Goal: Task Accomplishment & Management: Use online tool/utility

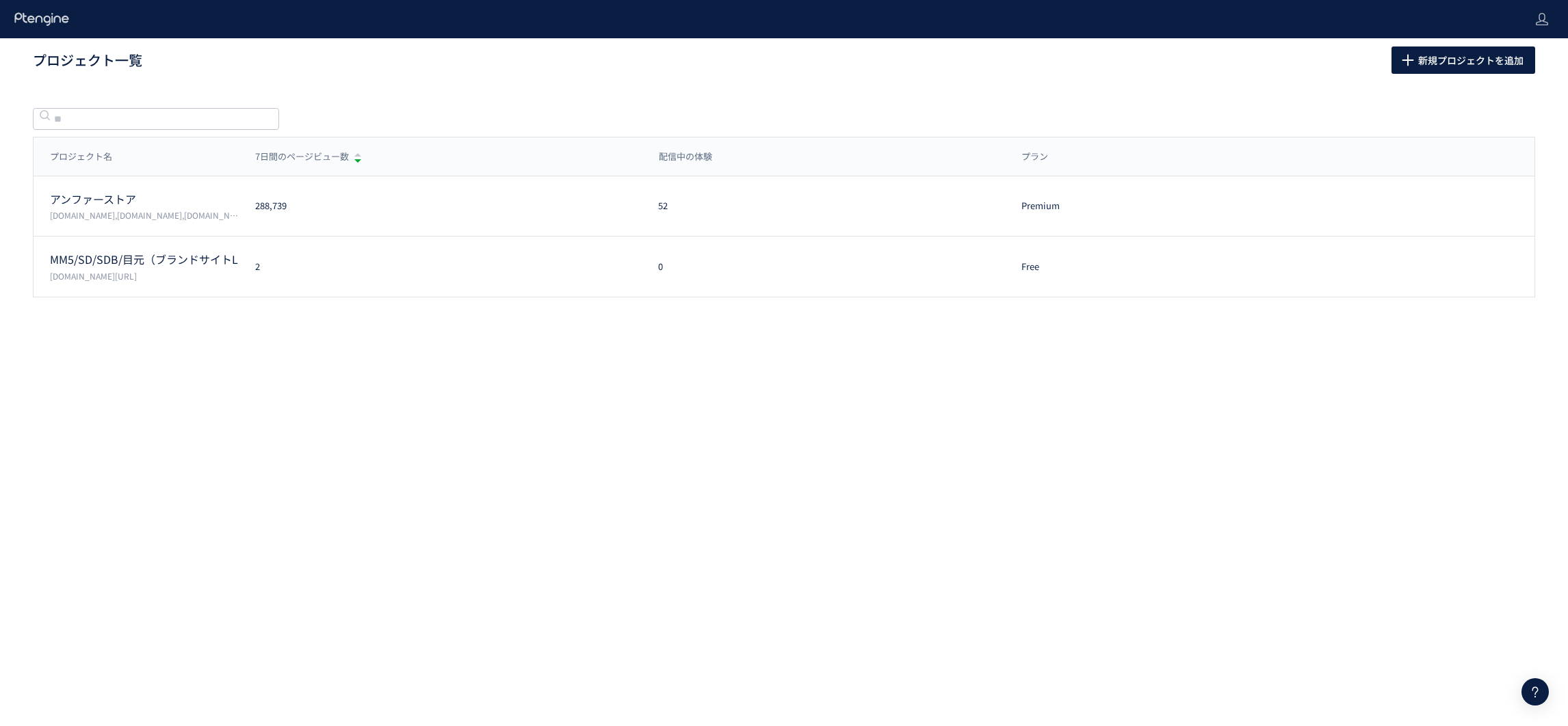
click at [1010, 455] on body "プロジェクト一覧 新規プロジェクトを追加 プロジェクト名 7日間のページビュー数 配信中の体験 プラン プロジェクト名 7日間のページビュー数 配信中の体験 …" at bounding box center [784, 363] width 1568 height 726
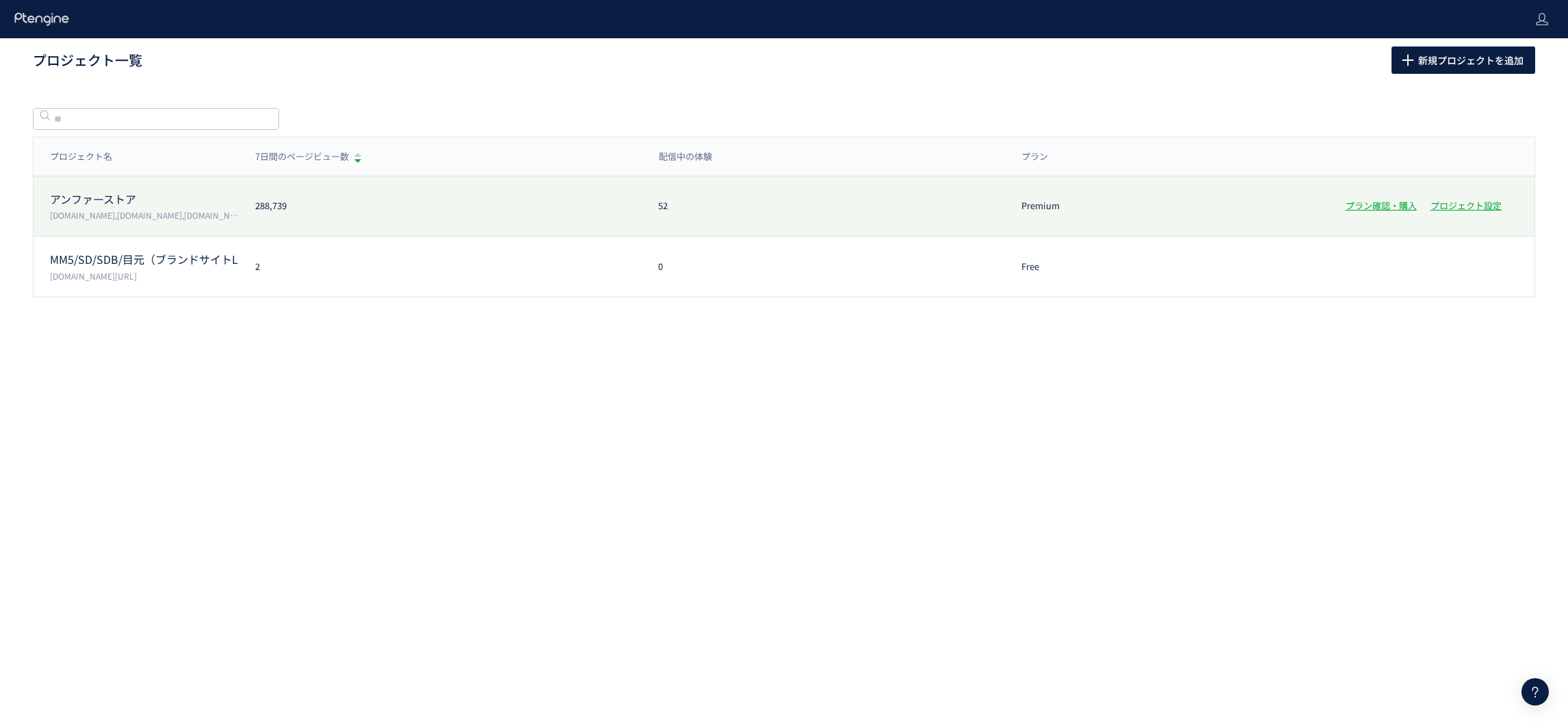
click at [114, 206] on p "アンファーストア" at bounding box center [143, 199] width 188 height 16
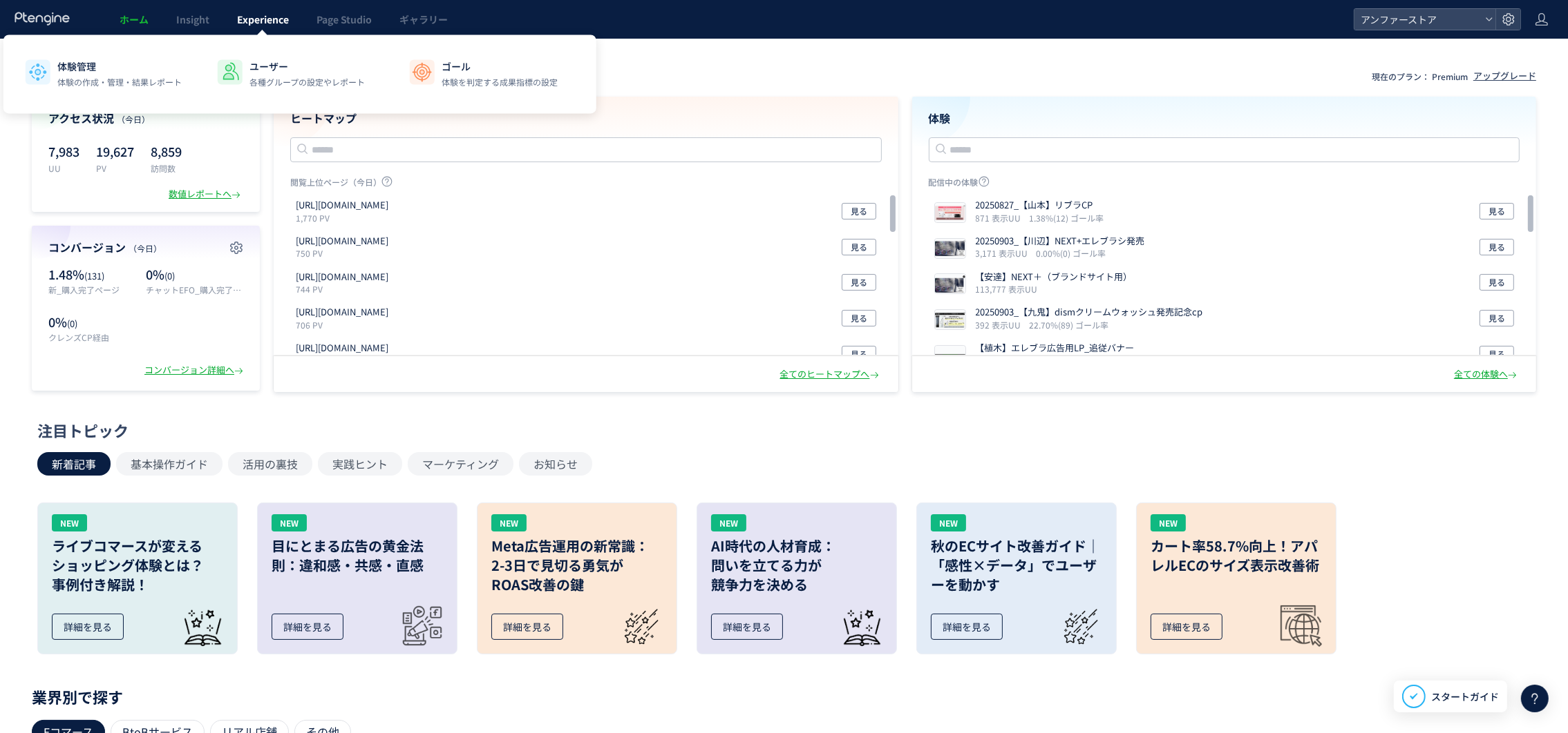
click at [277, 23] on span "Experience" at bounding box center [263, 19] width 52 height 14
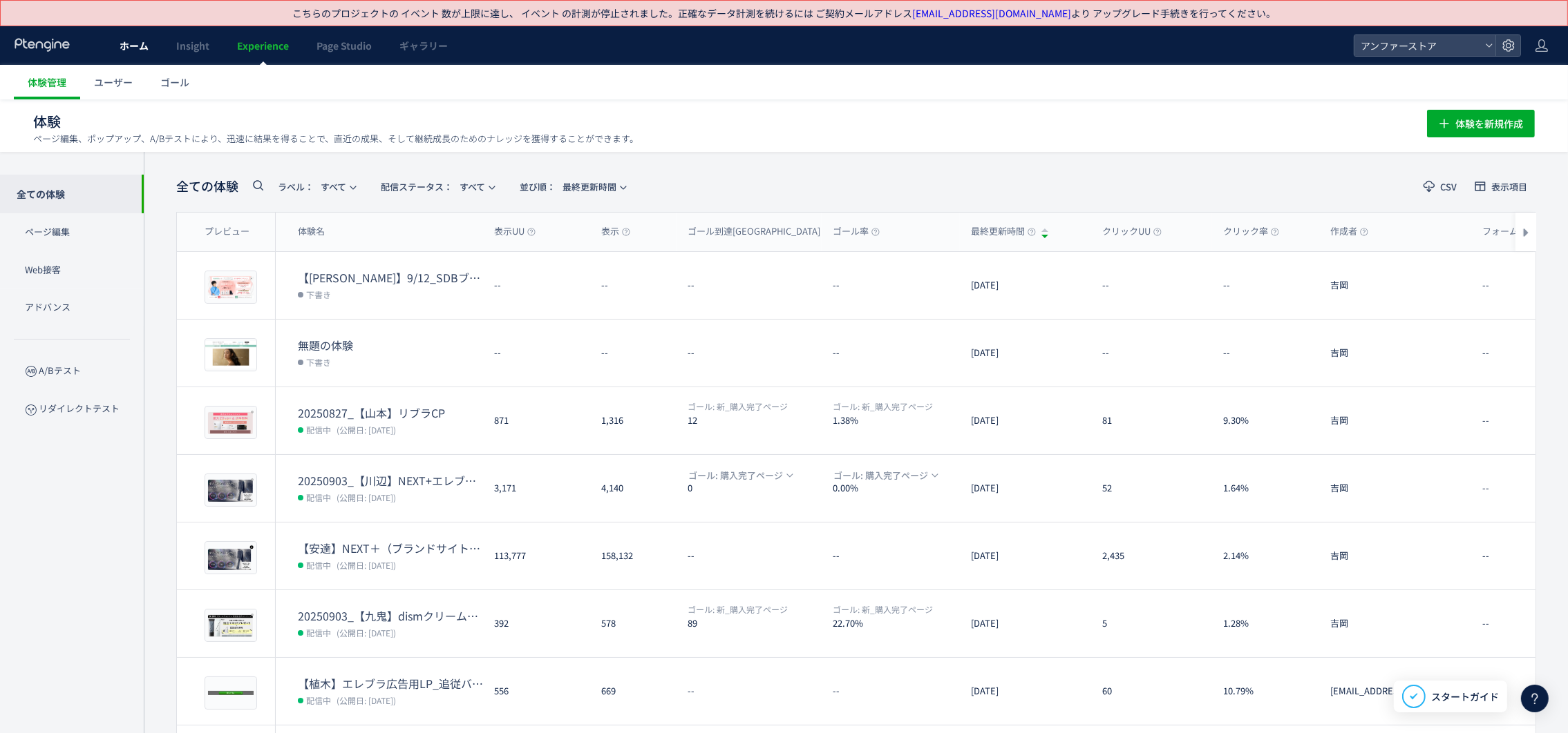
click at [120, 48] on span "ホーム" at bounding box center [134, 45] width 29 height 14
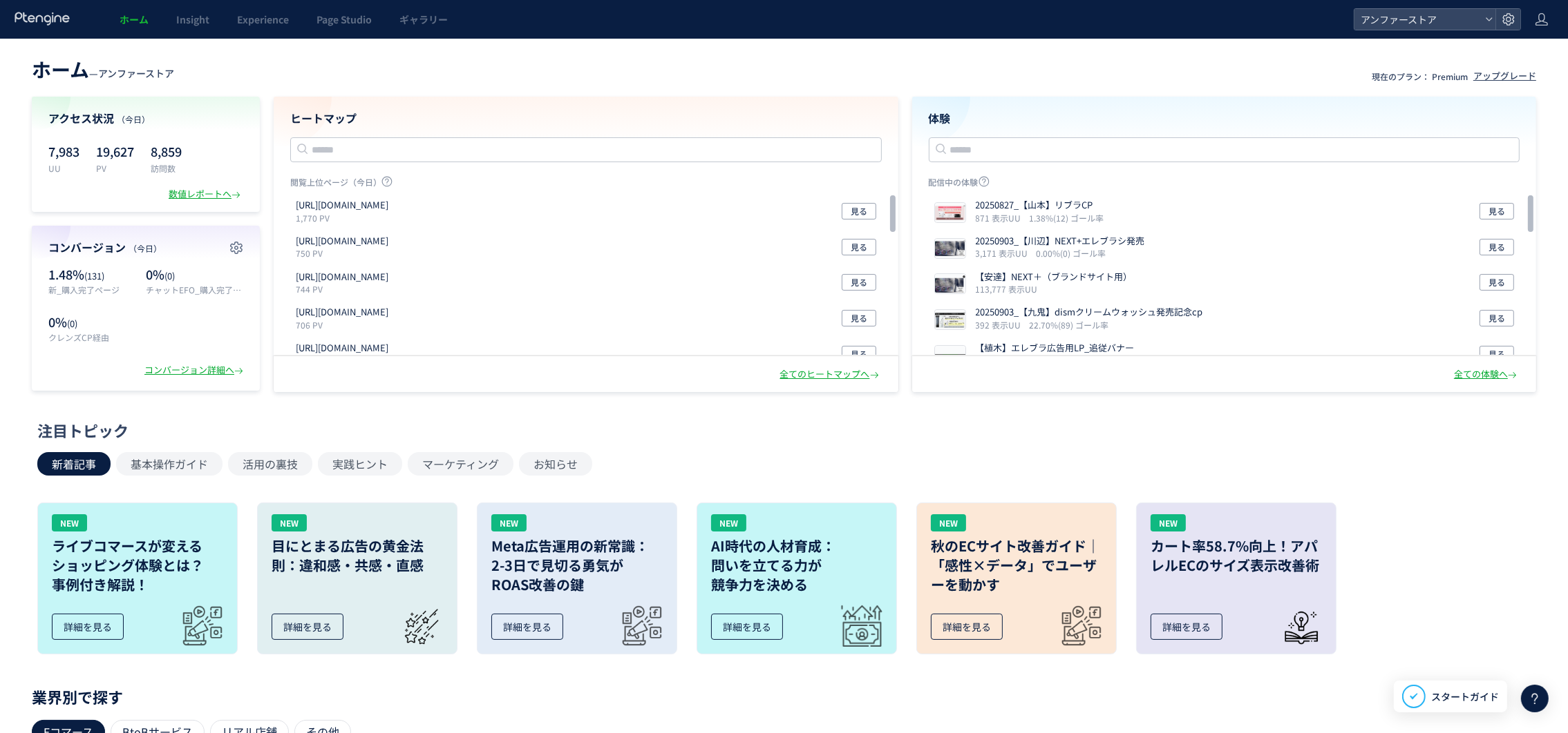
click at [880, 60] on header "ホーム — アンファーストア 現在のプラン： Premium アップグレード" at bounding box center [784, 68] width 1504 height 31
click at [44, 24] on icon at bounding box center [43, 19] width 58 height 14
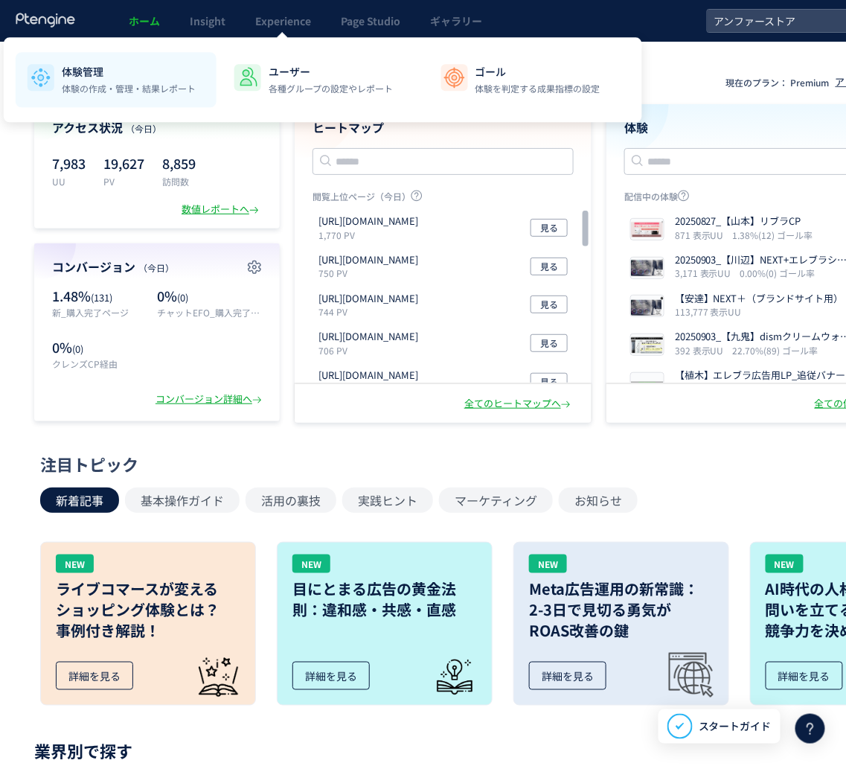
click at [79, 85] on p "体験の作成・管理・結果レポート" at bounding box center [129, 88] width 134 height 13
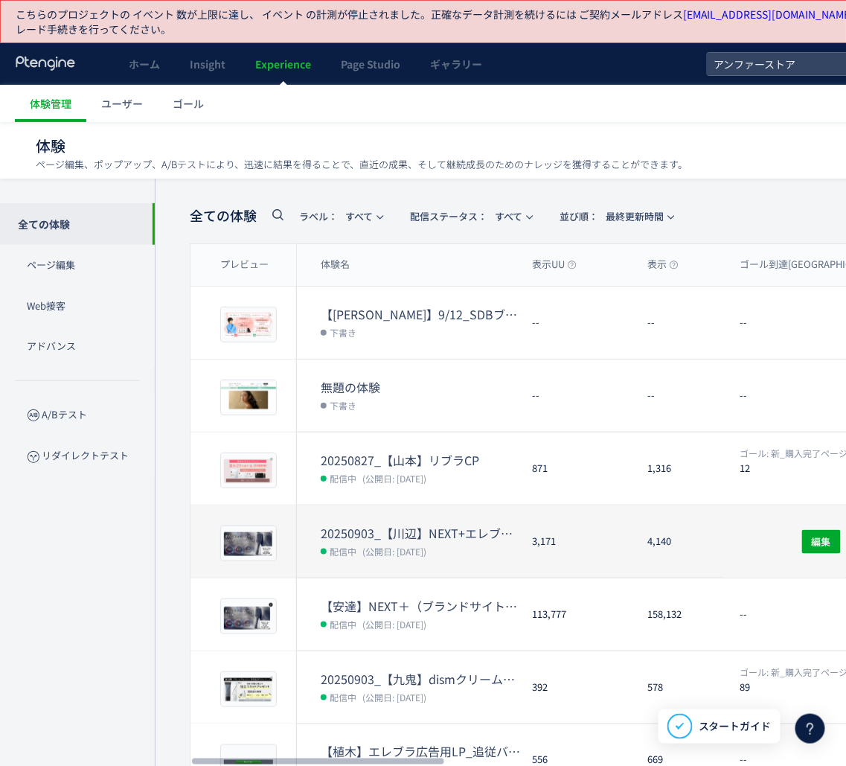
scroll to position [304, 0]
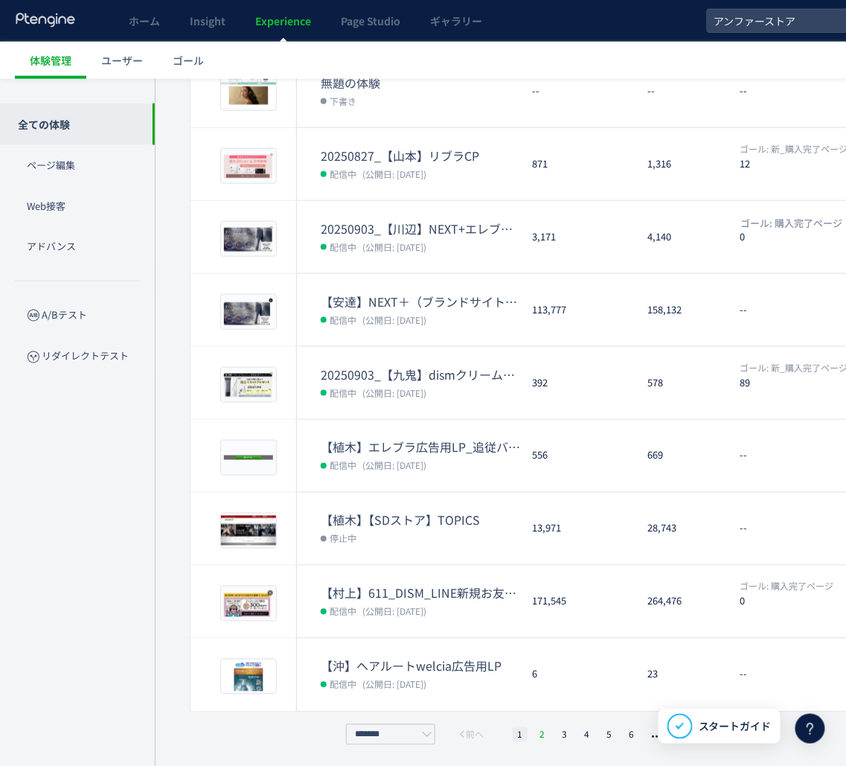
click at [542, 732] on li "2" at bounding box center [542, 734] width 15 height 15
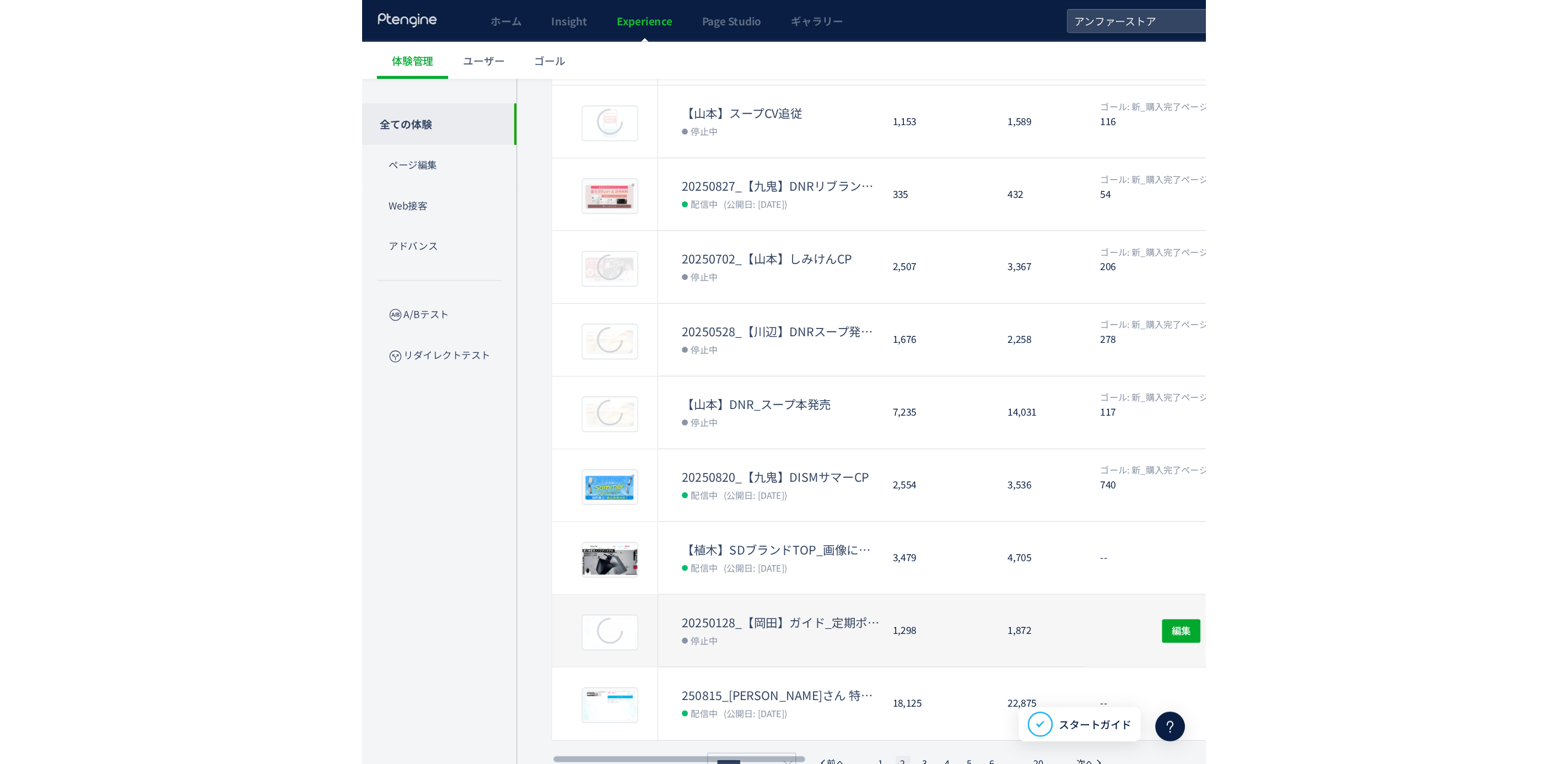
scroll to position [0, 0]
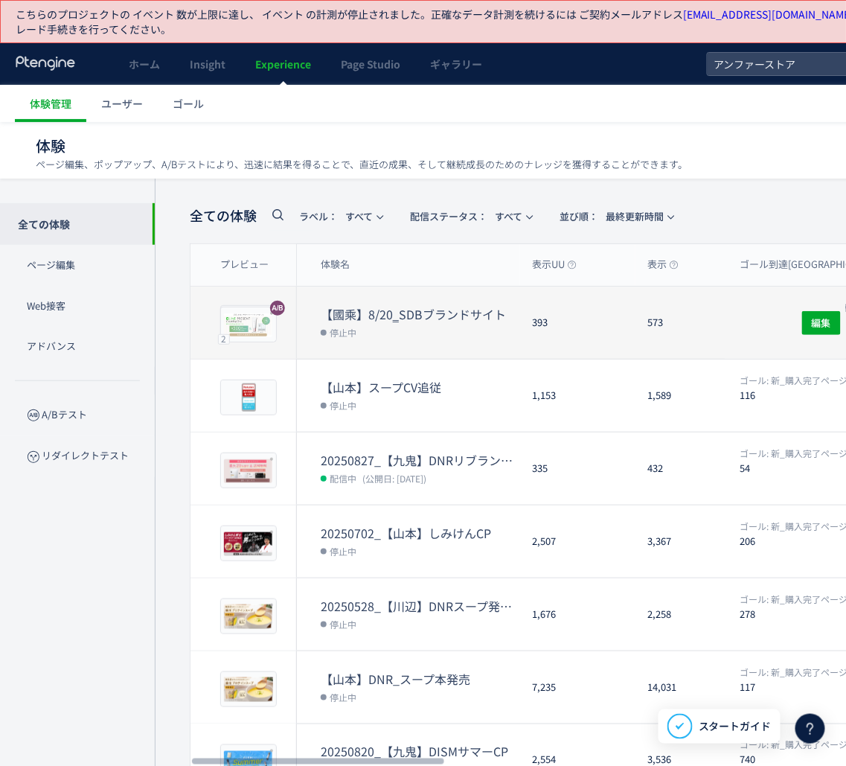
click at [396, 313] on dt "【國乘】8/20‗SDBブランドサイト" at bounding box center [420, 314] width 199 height 17
